Goal: Entertainment & Leisure: Consume media (video, audio)

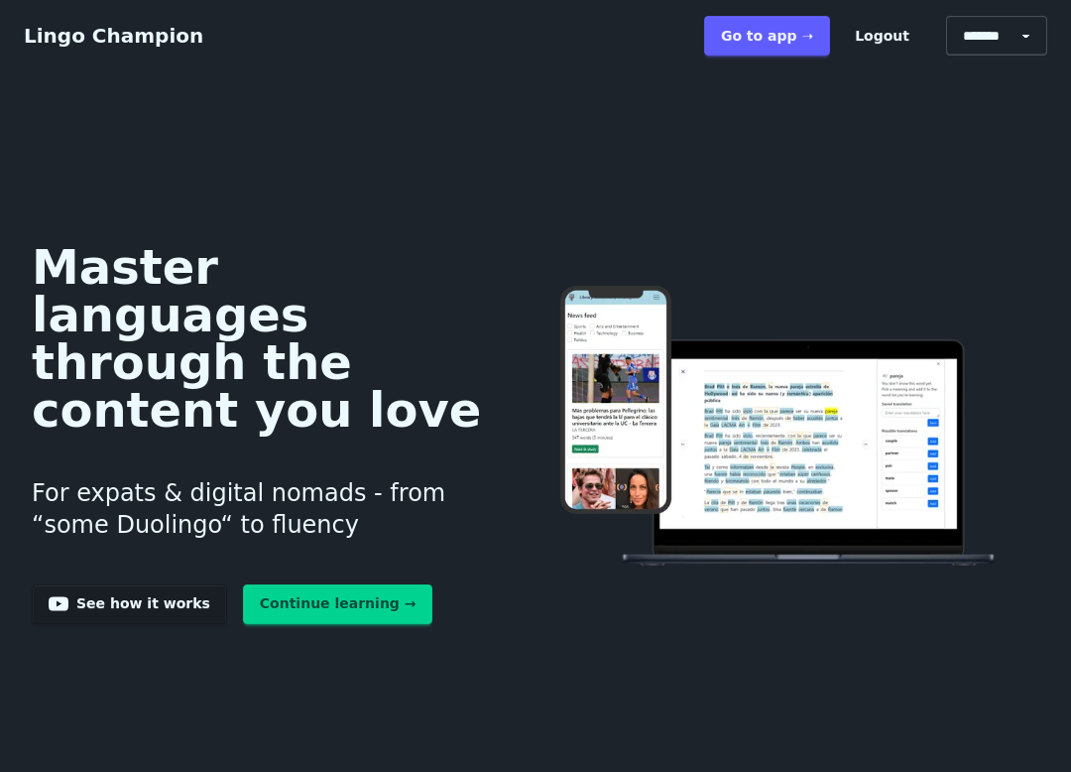
click at [807, 50] on link "Go to app ➝" at bounding box center [767, 36] width 126 height 40
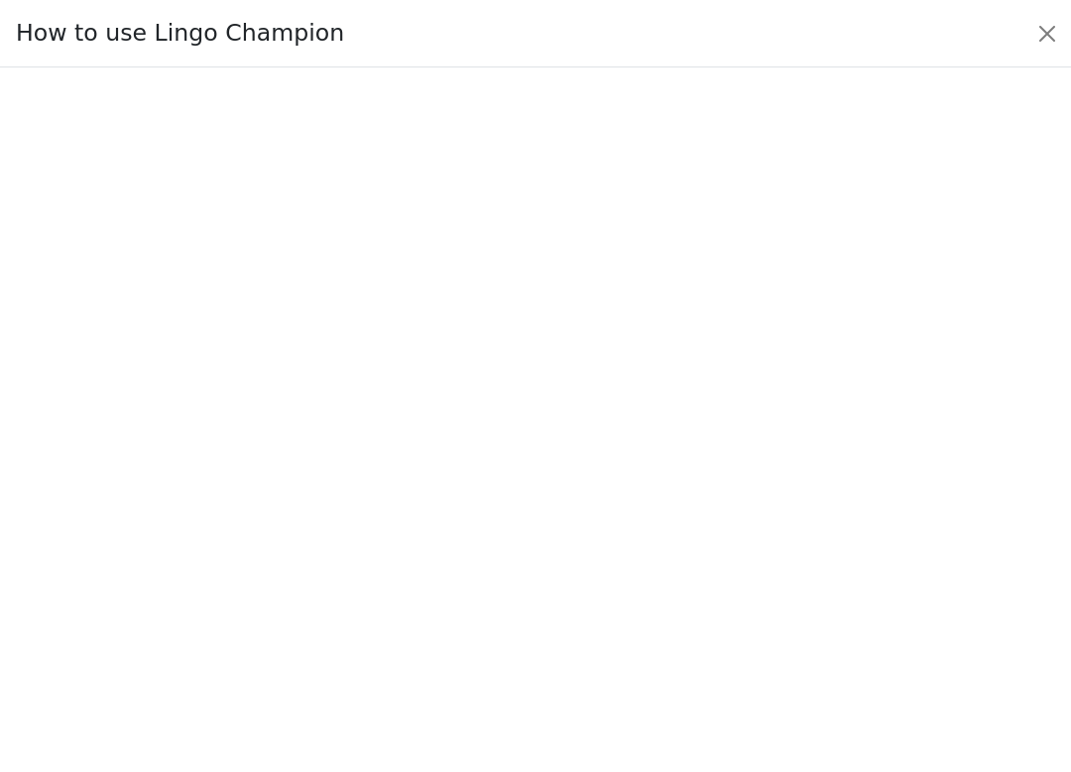
click at [1059, 32] on button "Close" at bounding box center [1048, 34] width 32 height 32
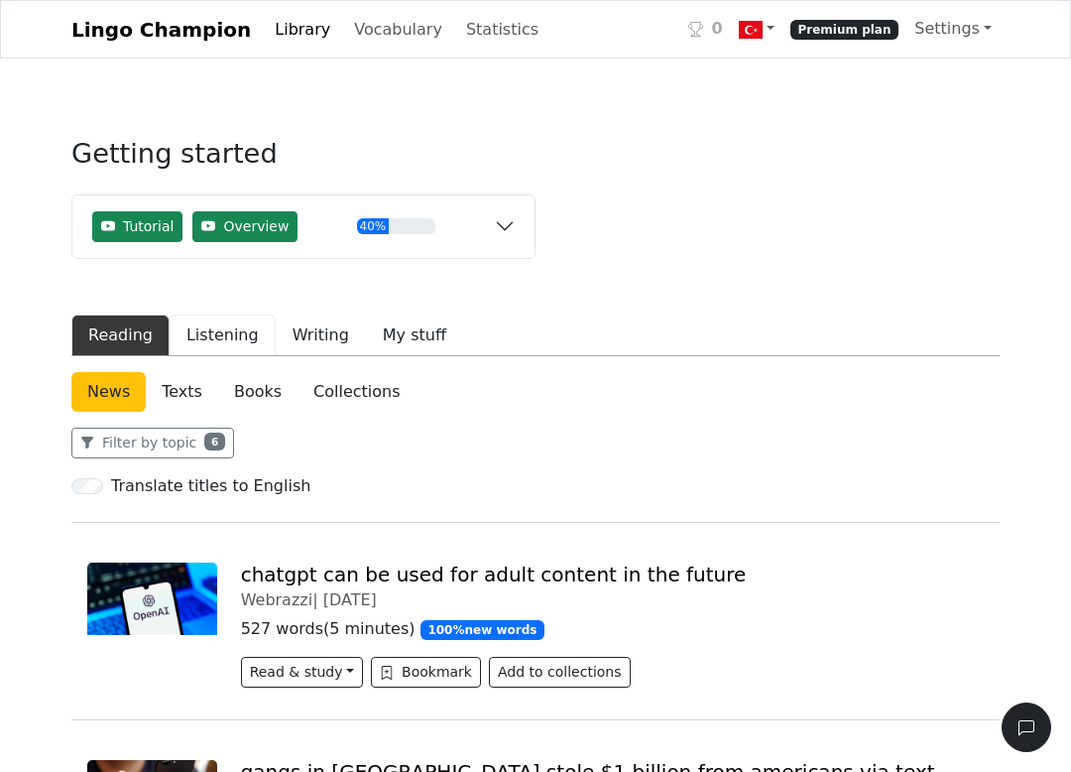
click at [228, 344] on button "Listening" at bounding box center [223, 335] width 106 height 42
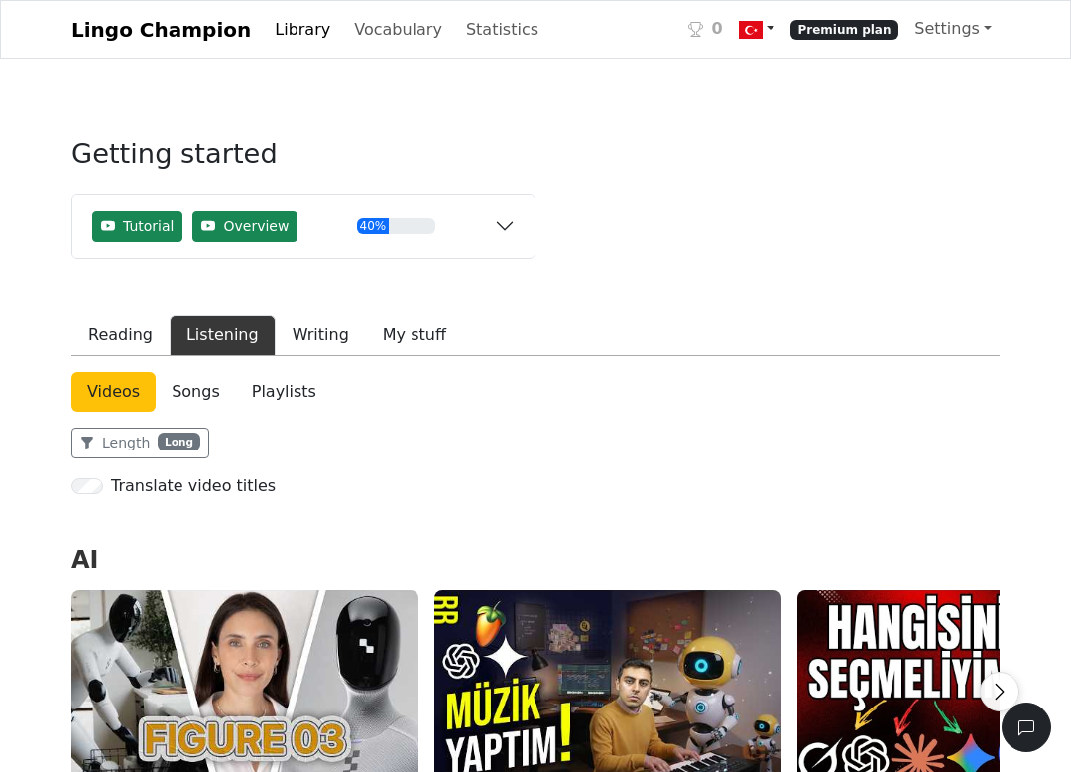
click at [777, 20] on link at bounding box center [757, 29] width 52 height 41
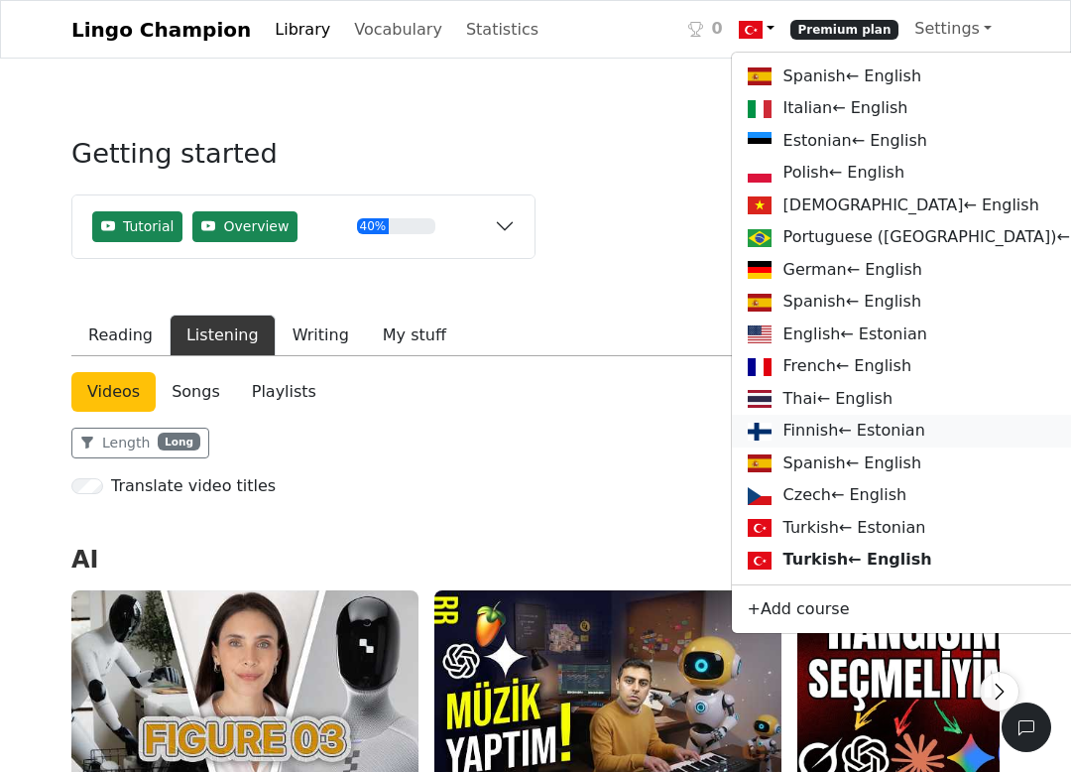
click at [850, 447] on link "Finnish ← Estonian" at bounding box center [940, 431] width 417 height 33
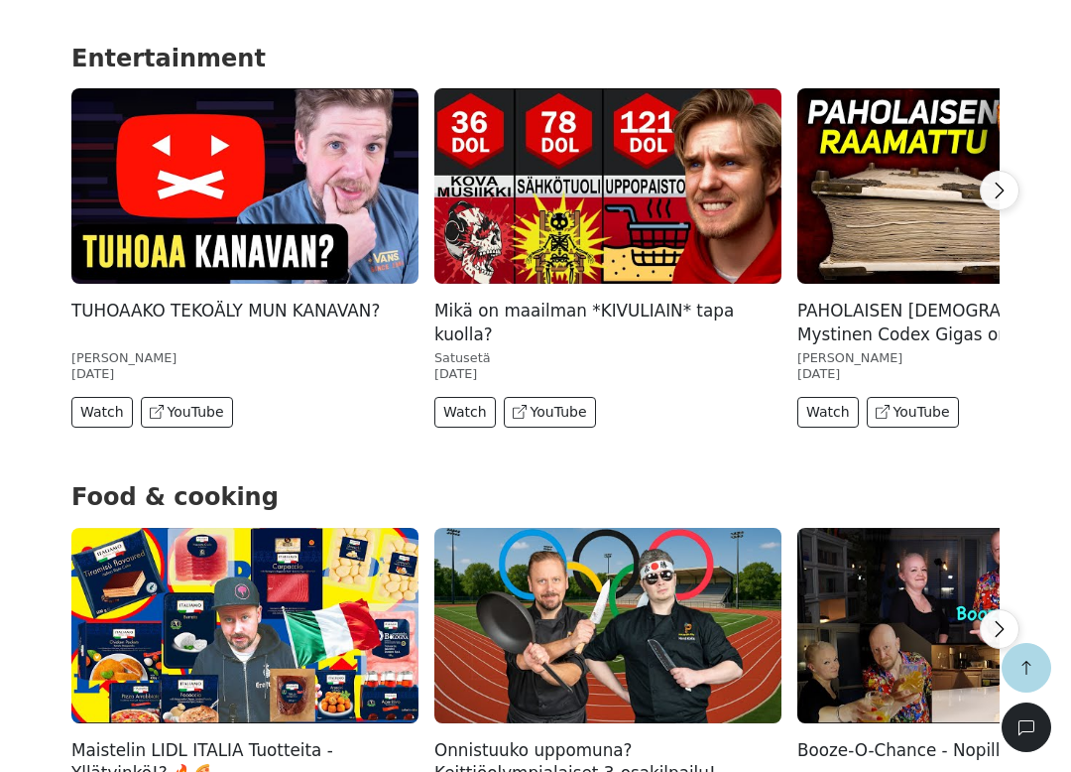
scroll to position [1453, 0]
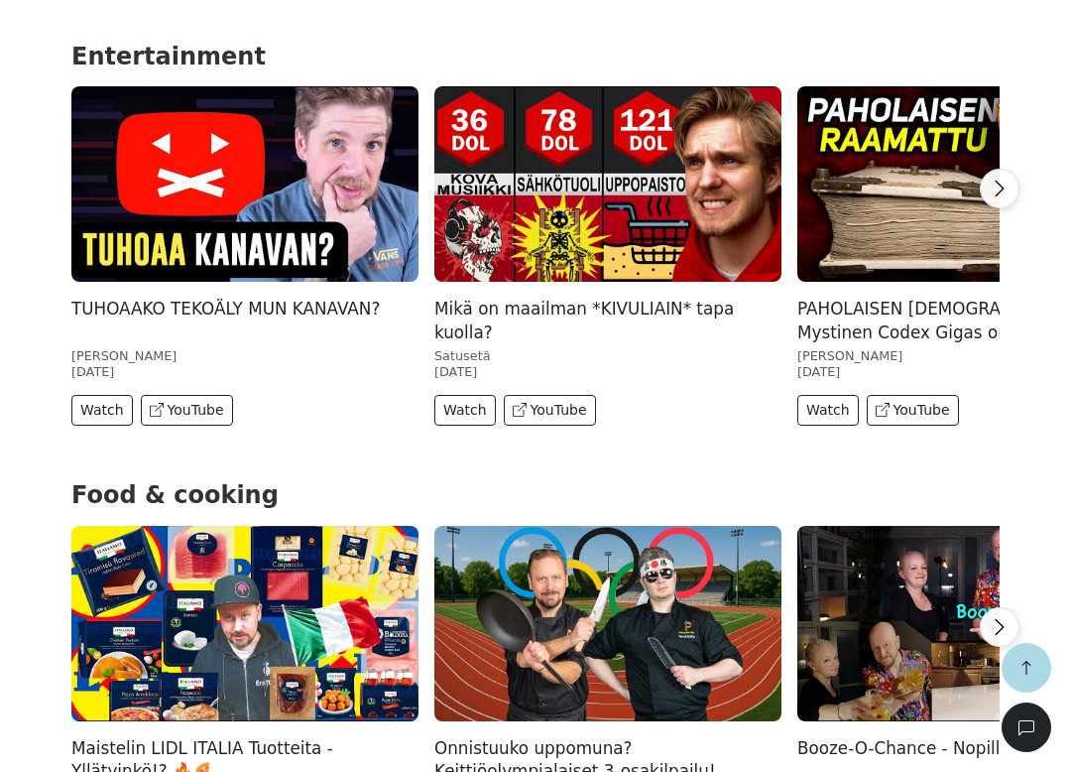
click at [462, 401] on button "Watch" at bounding box center [466, 410] width 62 height 31
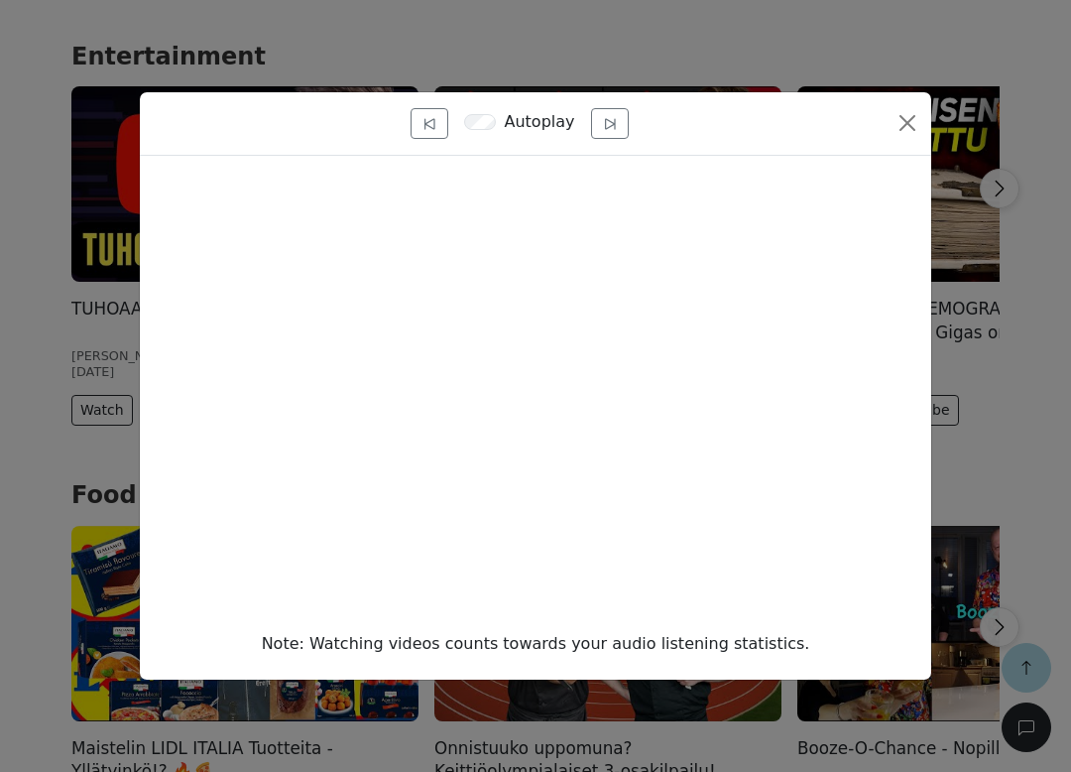
click at [897, 131] on button "Close" at bounding box center [908, 123] width 32 height 32
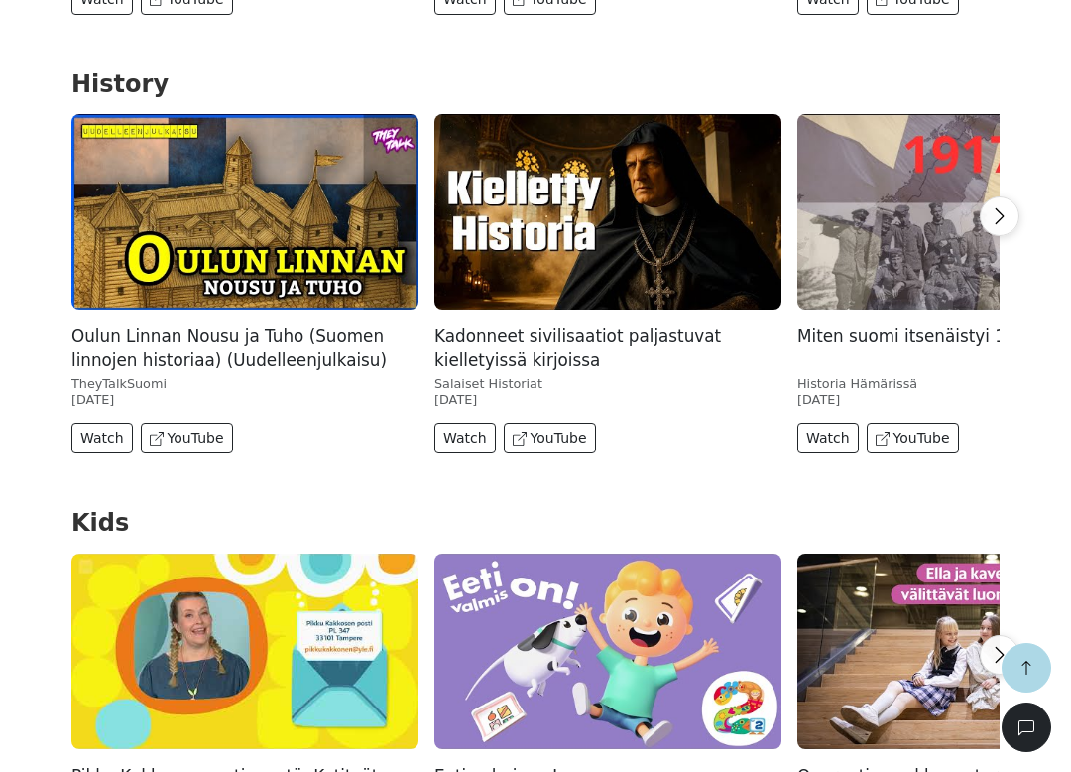
scroll to position [2741, 0]
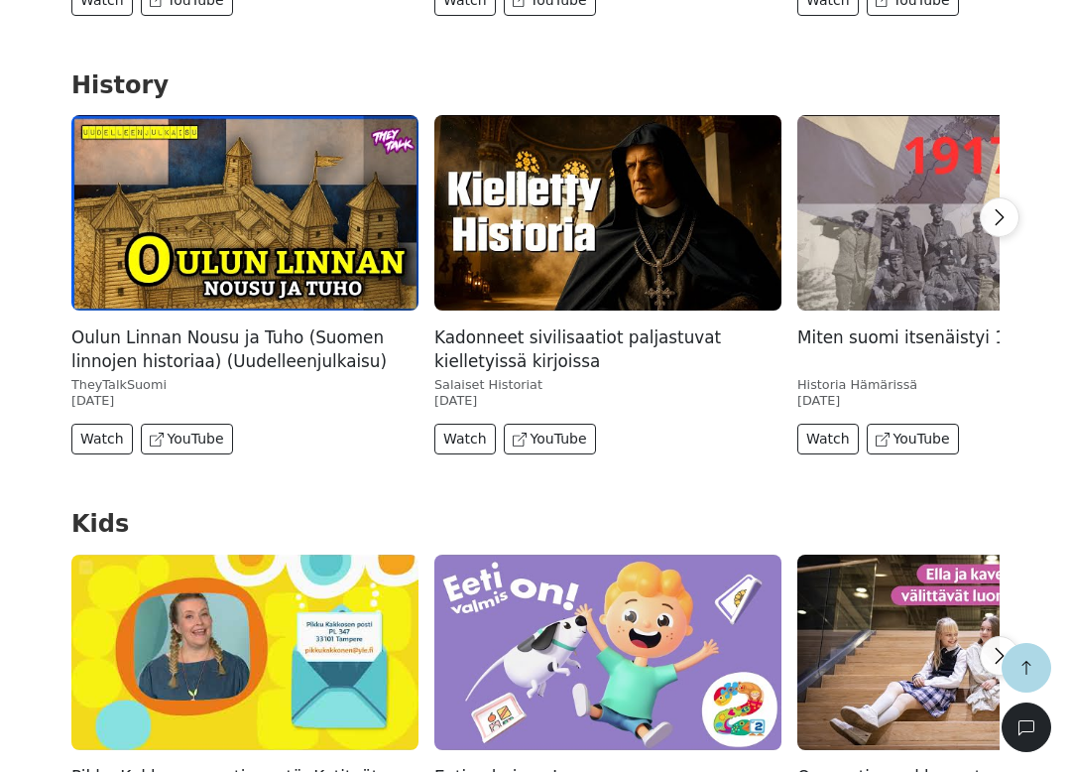
click at [311, 242] on img at bounding box center [244, 212] width 347 height 195
